Goal: Task Accomplishment & Management: Complete application form

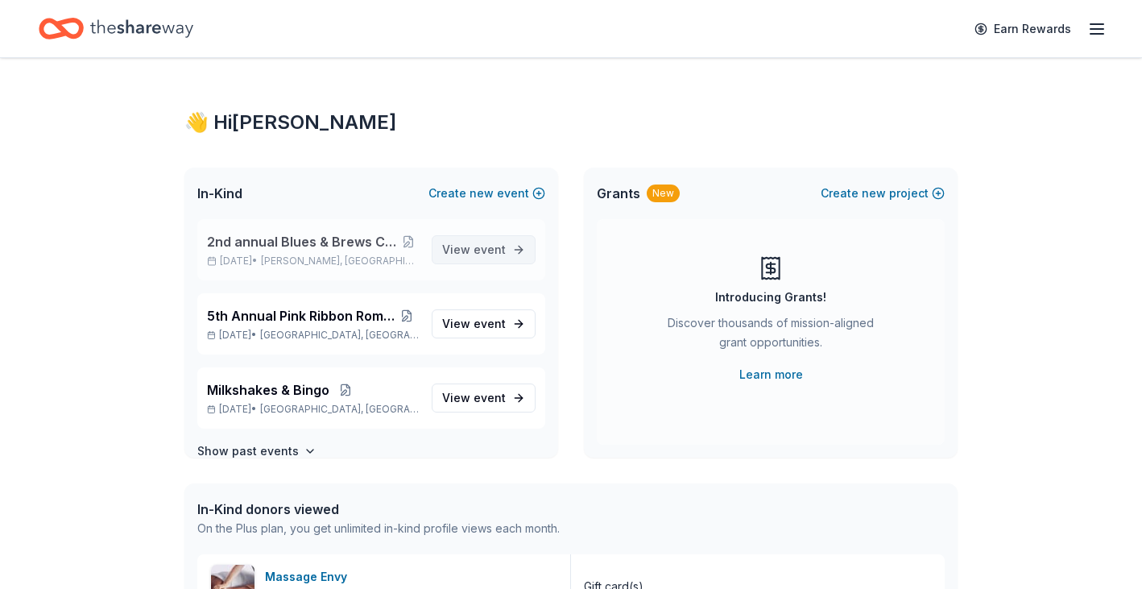
click at [471, 256] on span "View event" at bounding box center [474, 249] width 64 height 19
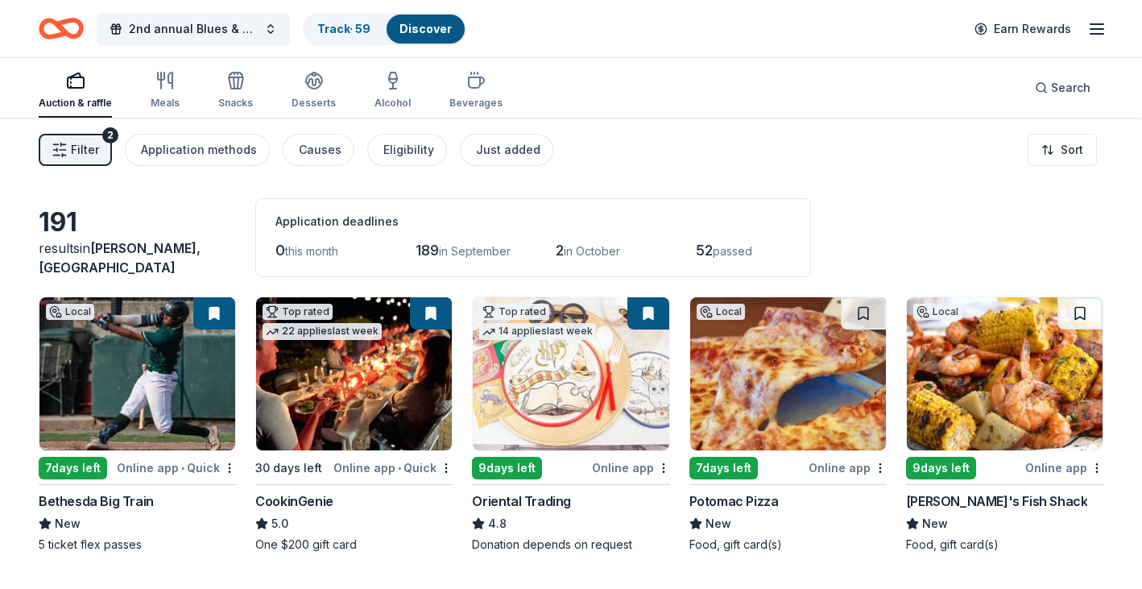
click at [1094, 31] on icon "button" at bounding box center [1096, 28] width 19 height 19
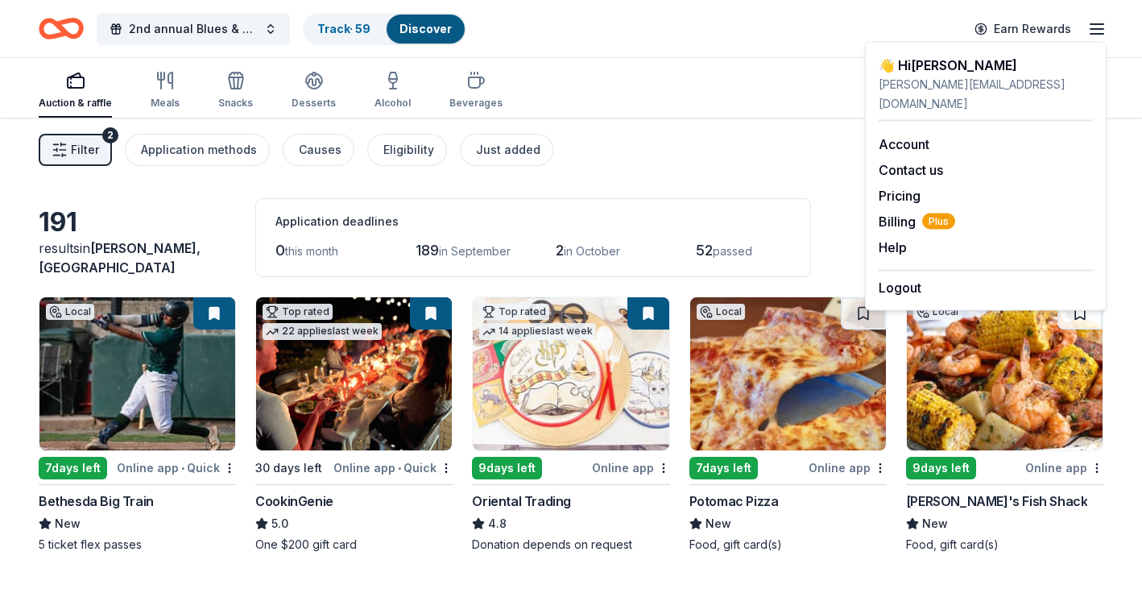
click at [1094, 32] on icon "button" at bounding box center [1096, 28] width 19 height 19
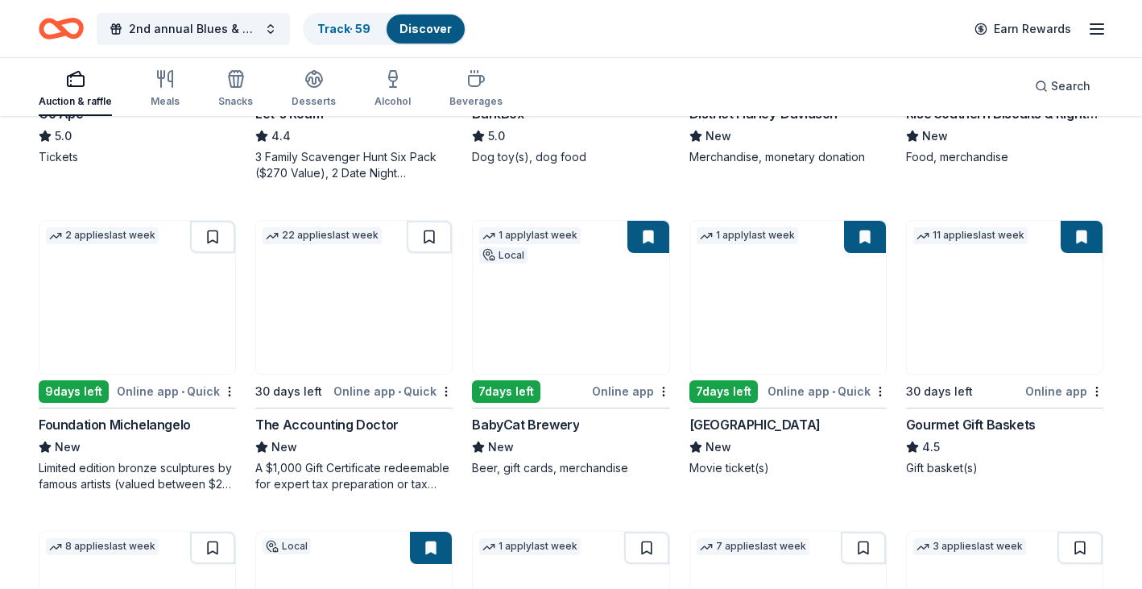
scroll to position [687, 0]
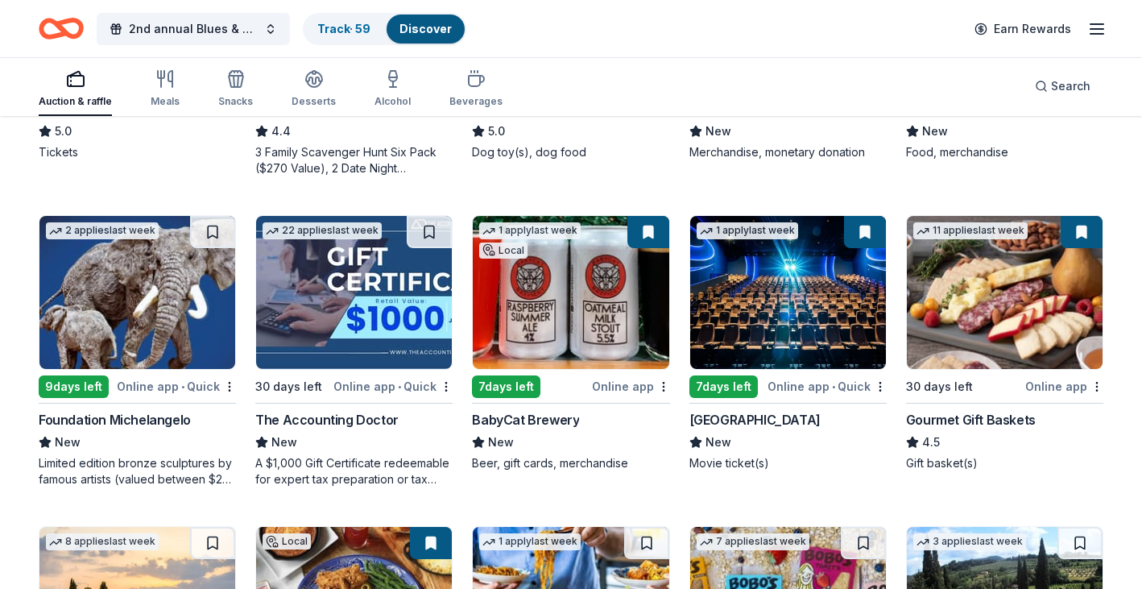
click at [741, 356] on img at bounding box center [788, 292] width 196 height 153
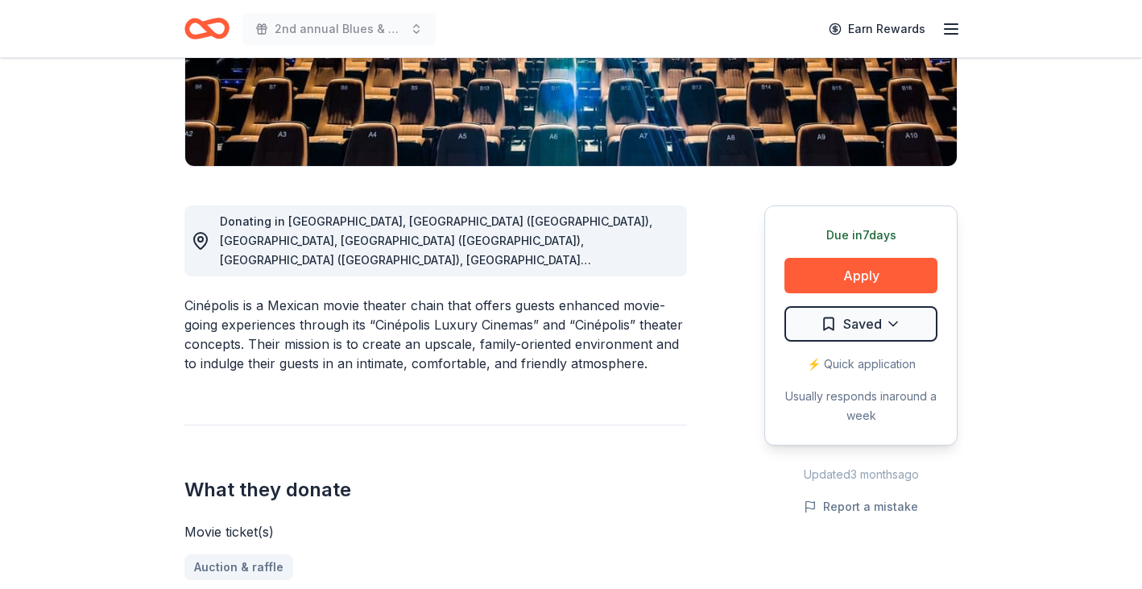
scroll to position [328, 0]
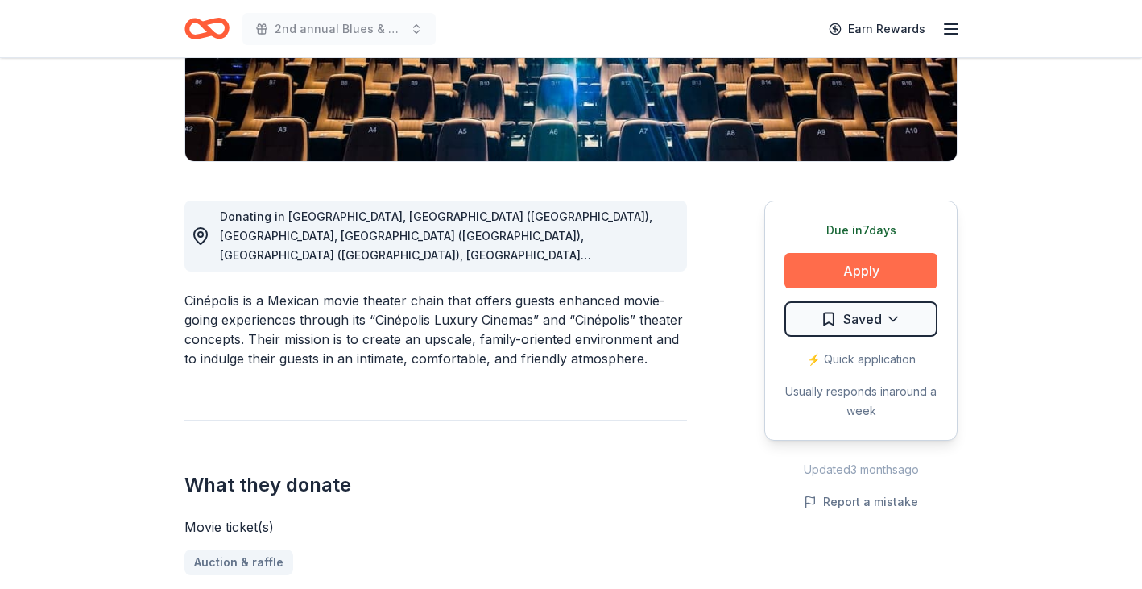
click at [850, 270] on button "Apply" at bounding box center [860, 270] width 153 height 35
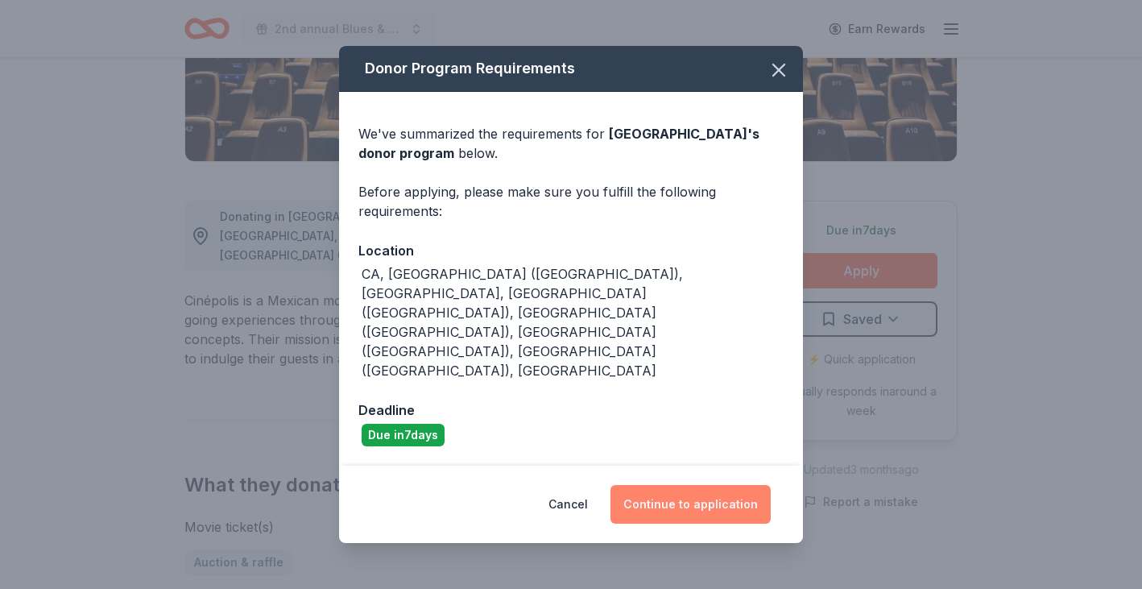
click at [701, 485] on button "Continue to application" at bounding box center [690, 504] width 160 height 39
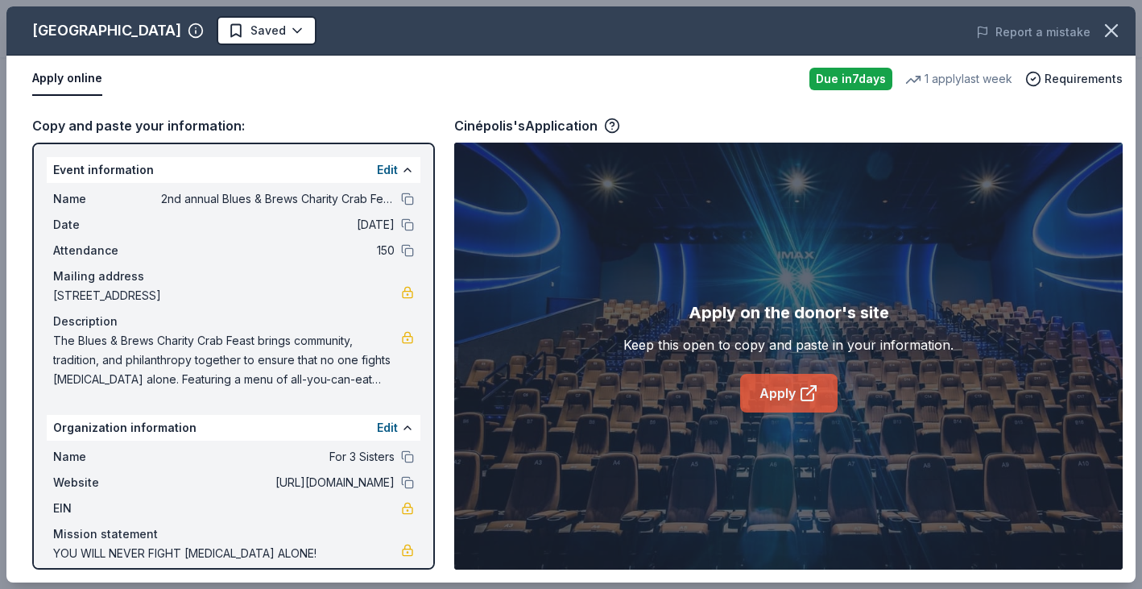
click at [791, 396] on link "Apply" at bounding box center [788, 393] width 97 height 39
